Goal: Navigation & Orientation: Find specific page/section

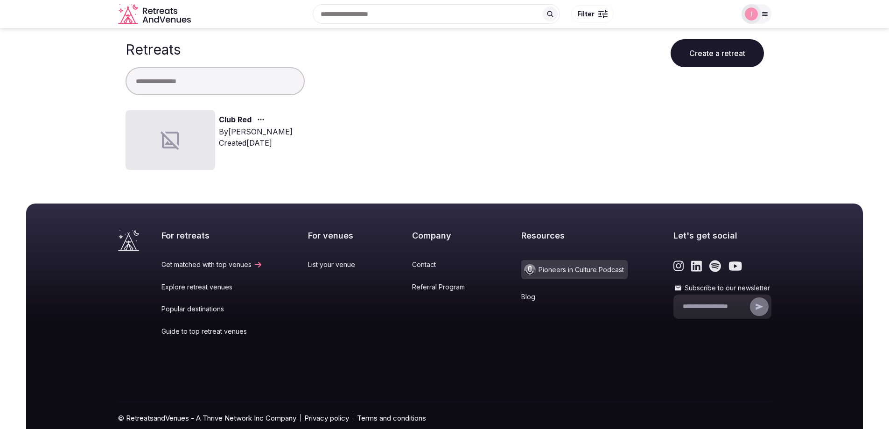
click at [240, 120] on link "Club Red" at bounding box center [235, 120] width 33 height 12
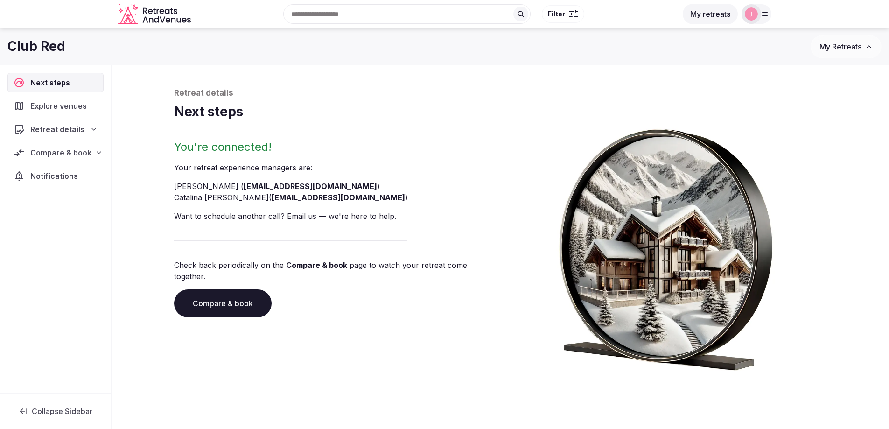
click at [33, 103] on span "Explore venues" at bounding box center [60, 105] width 60 height 11
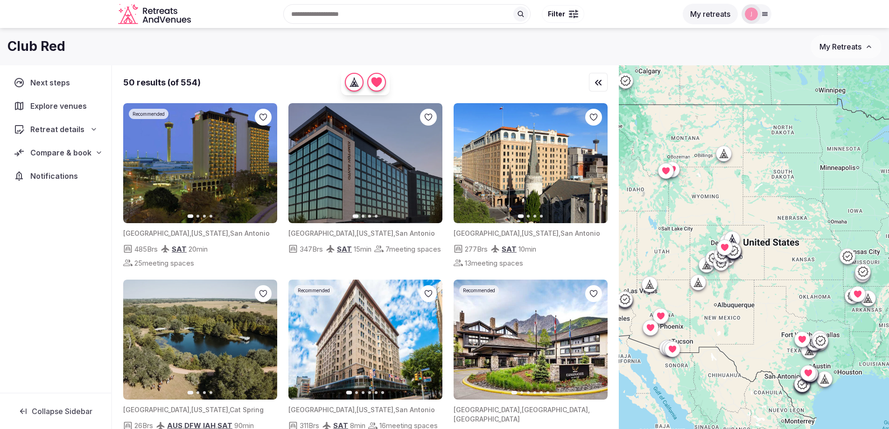
click at [56, 133] on span "Retreat details" at bounding box center [57, 129] width 54 height 11
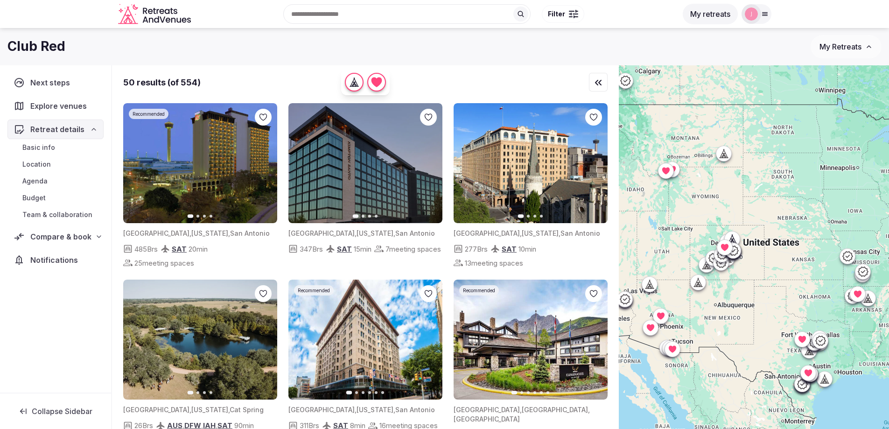
click at [80, 237] on span "Compare & book" at bounding box center [60, 236] width 61 height 11
click at [75, 254] on span "Shortlisted venues (11)" at bounding box center [59, 254] width 74 height 9
